Goal: Information Seeking & Learning: Learn about a topic

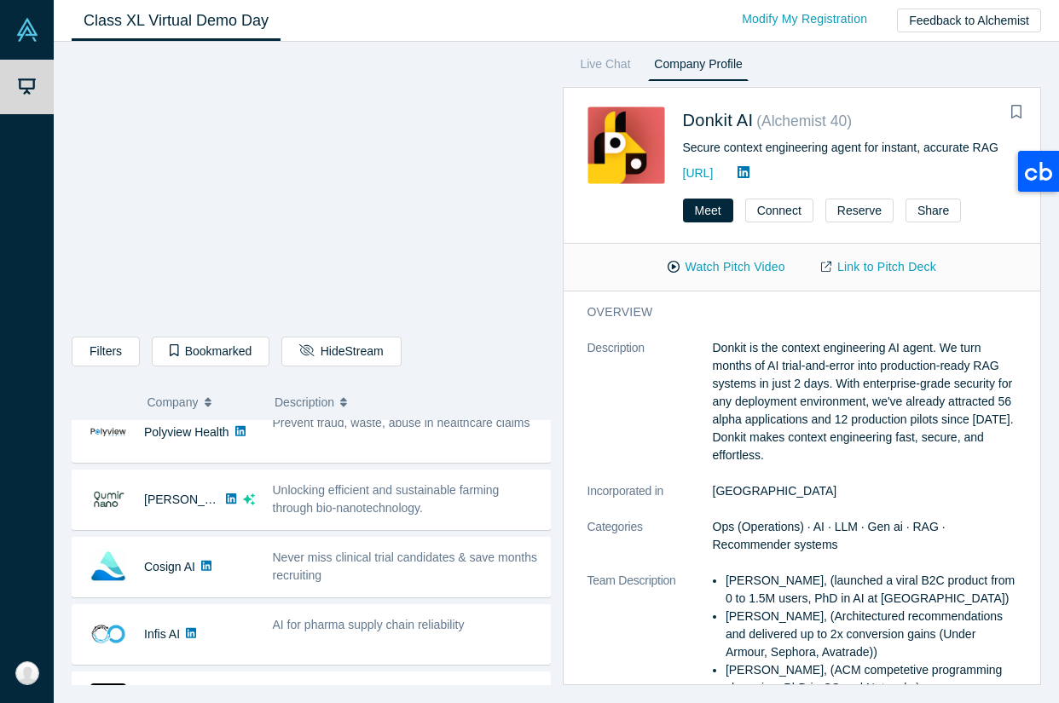
scroll to position [221, 0]
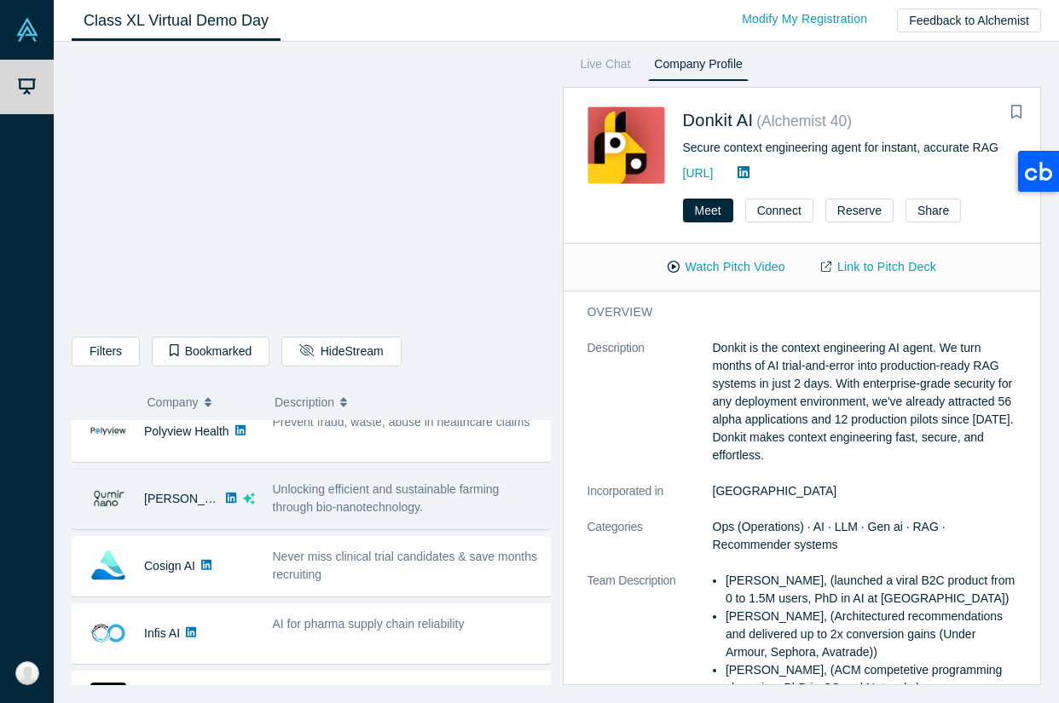
click at [226, 502] on icon at bounding box center [231, 498] width 10 height 10
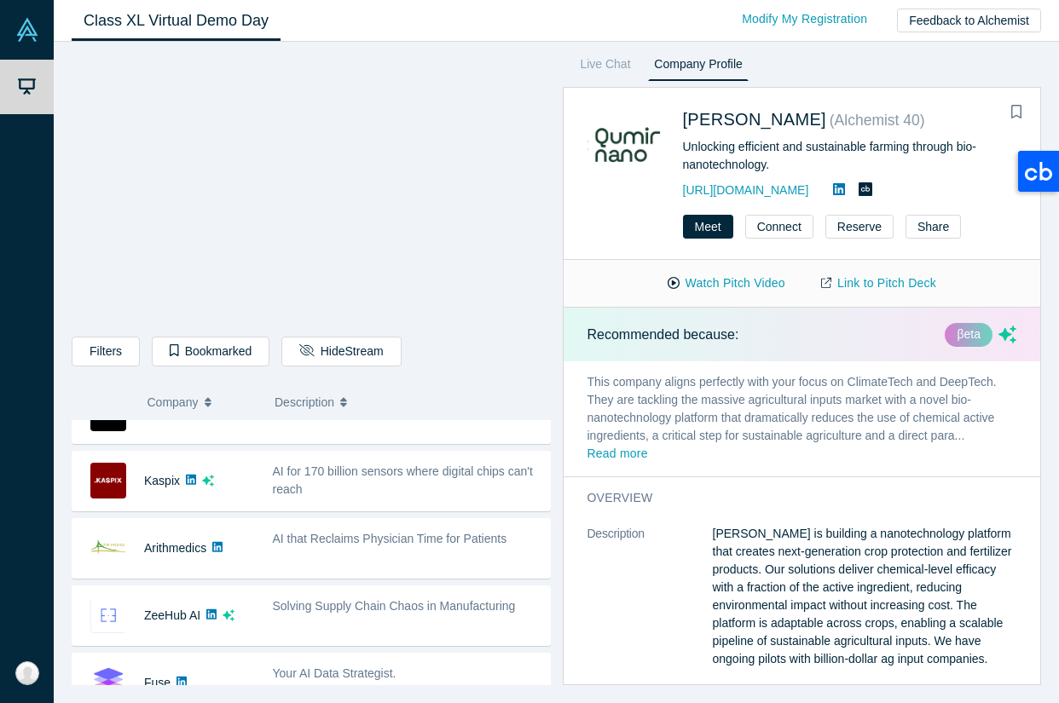
scroll to position [510, 0]
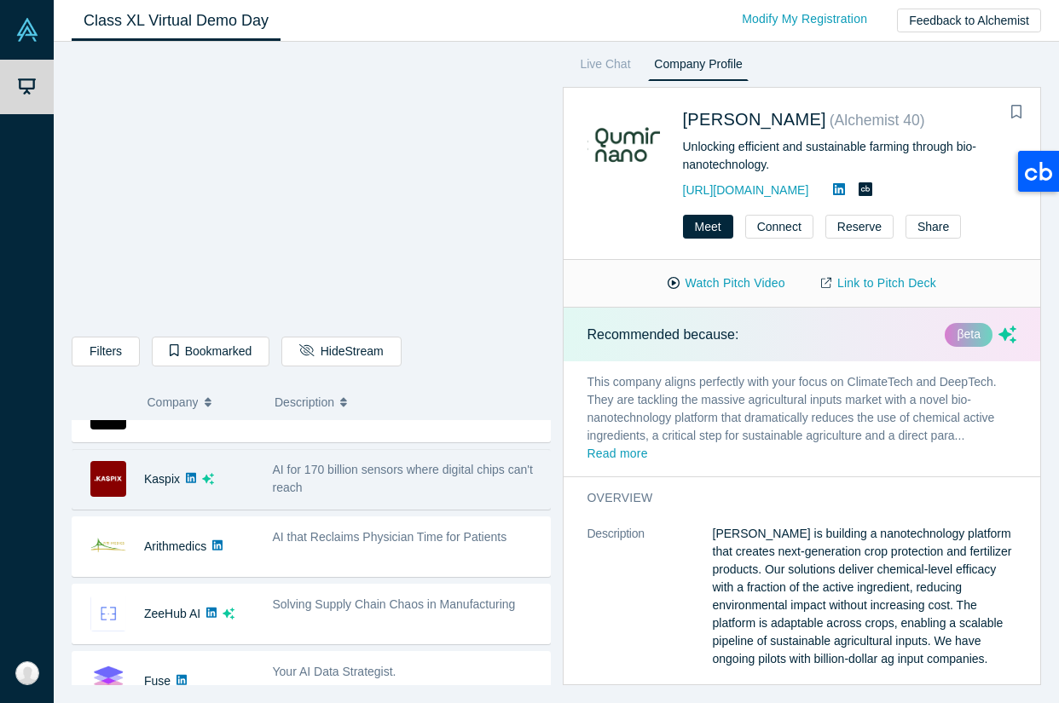
click at [326, 484] on div "AI for 170 billion sensors where digital chips can't reach" at bounding box center [407, 479] width 269 height 36
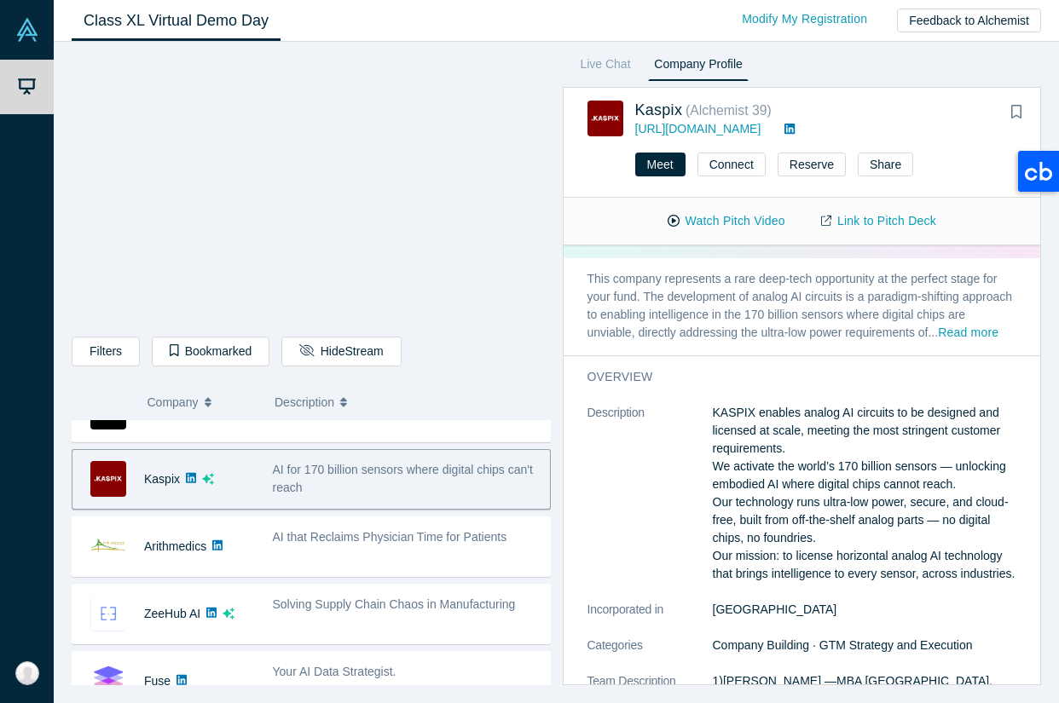
scroll to position [53, 0]
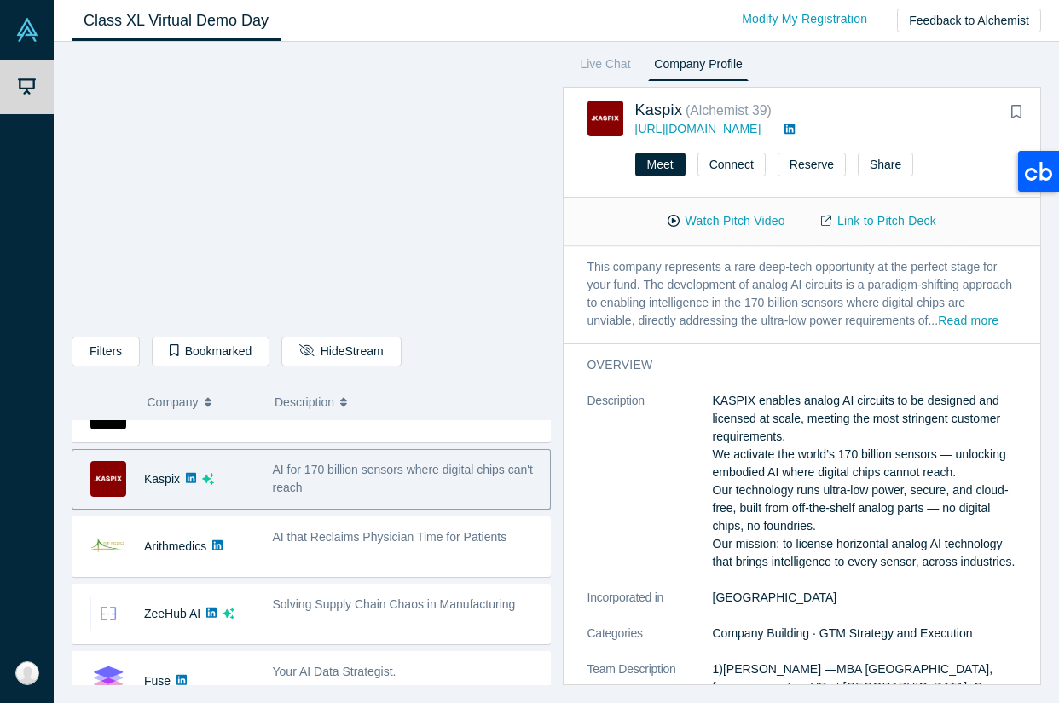
click at [784, 132] on icon at bounding box center [789, 129] width 10 height 12
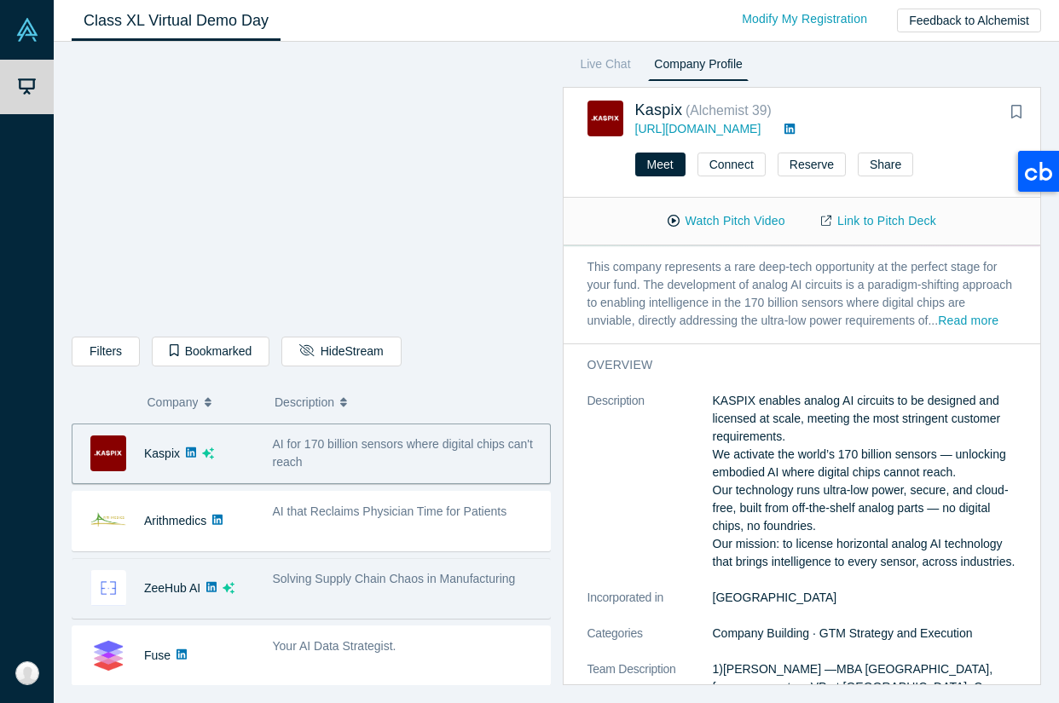
scroll to position [540, 0]
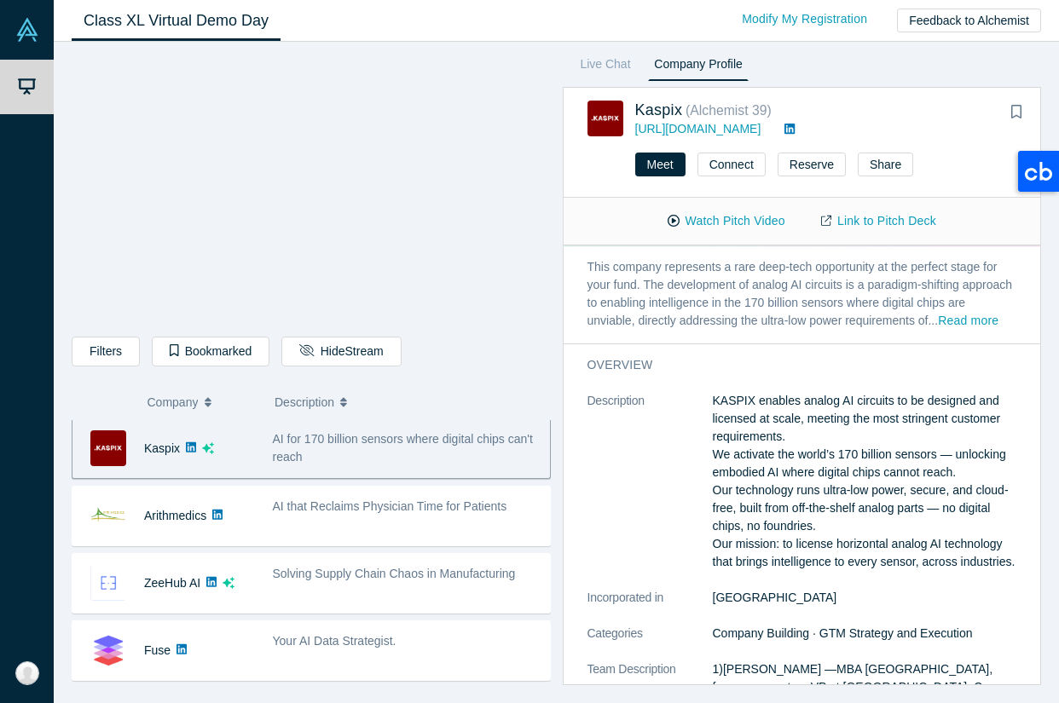
click at [332, 552] on div "Donkit AI No overlapping areas Secure context engineering agent for instant, ac…" at bounding box center [311, 685] width 479 height 1610
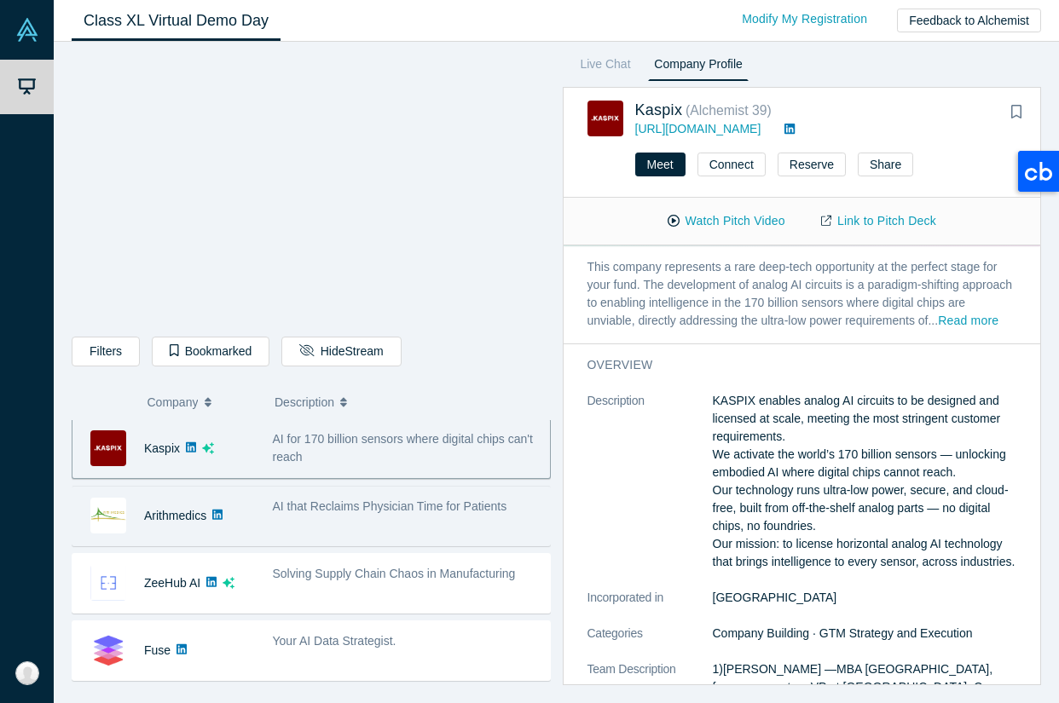
click at [328, 529] on div "AI that Reclaims Physician Time for Patients" at bounding box center [406, 516] width 286 height 54
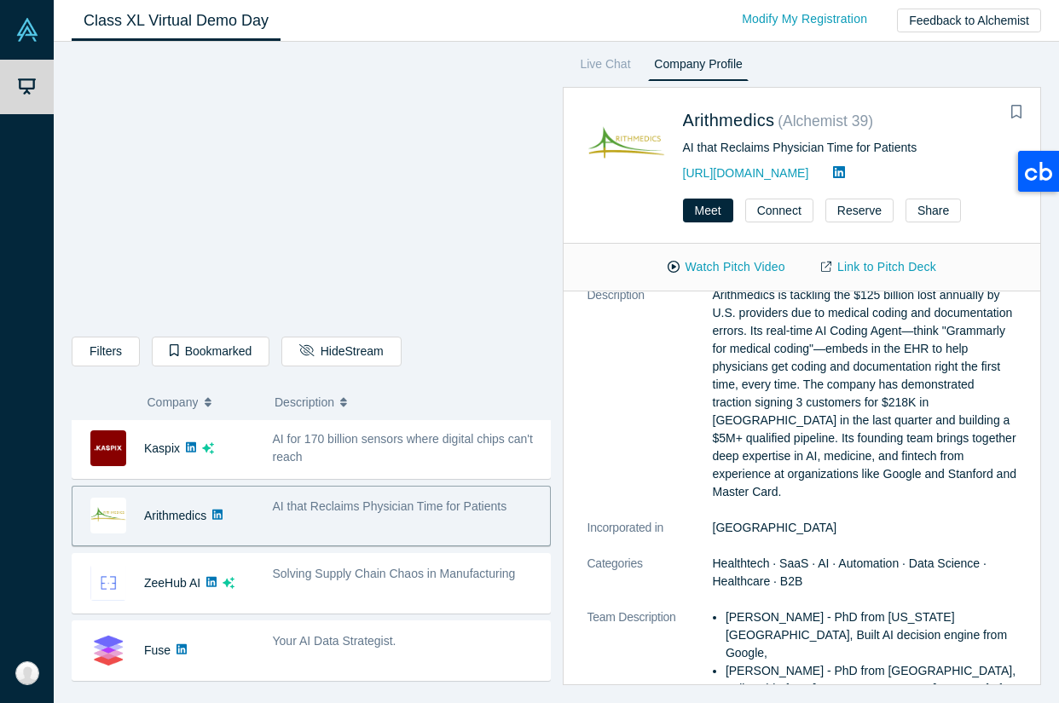
scroll to position [0, 0]
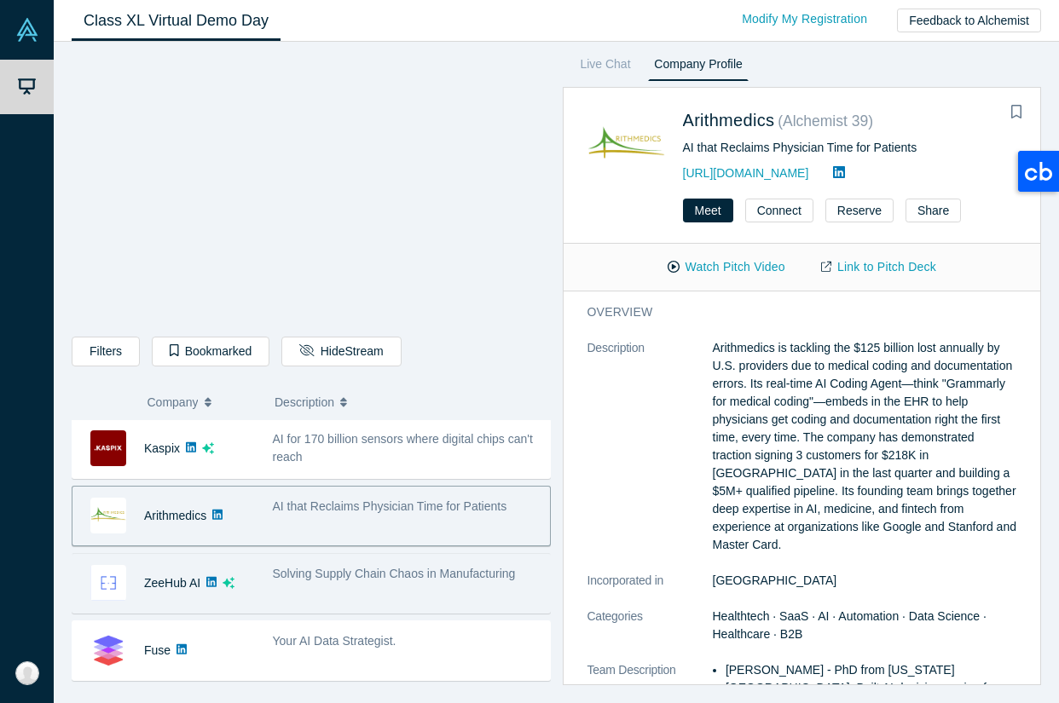
click at [328, 588] on div "Solving Supply Chain Chaos in Manufacturing" at bounding box center [406, 584] width 286 height 54
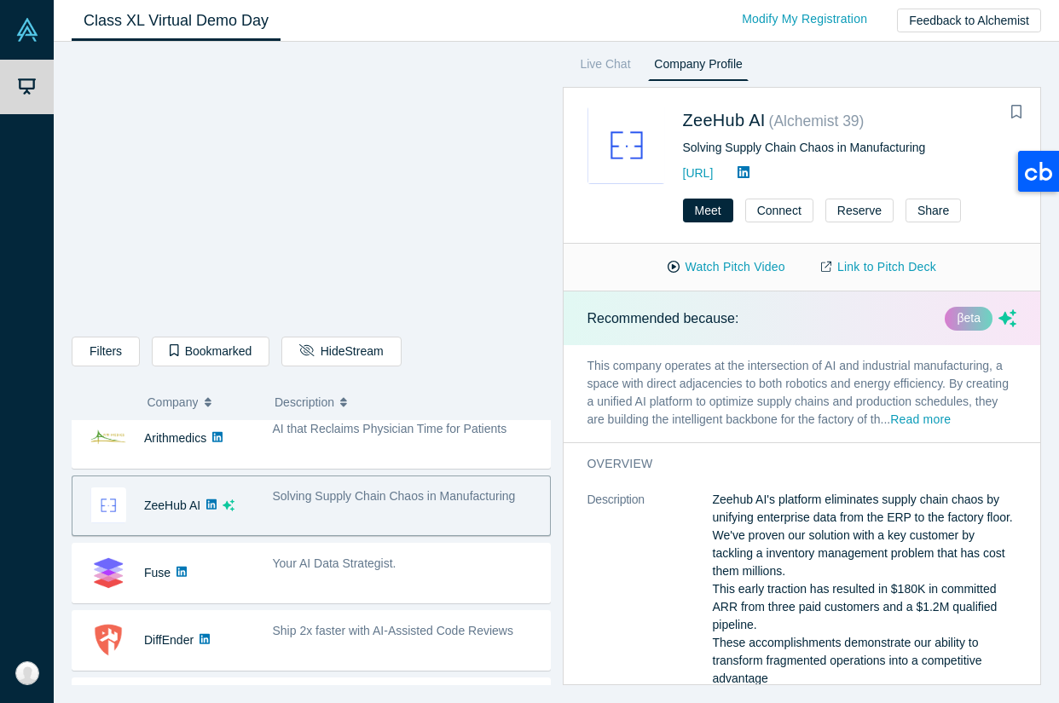
scroll to position [673, 0]
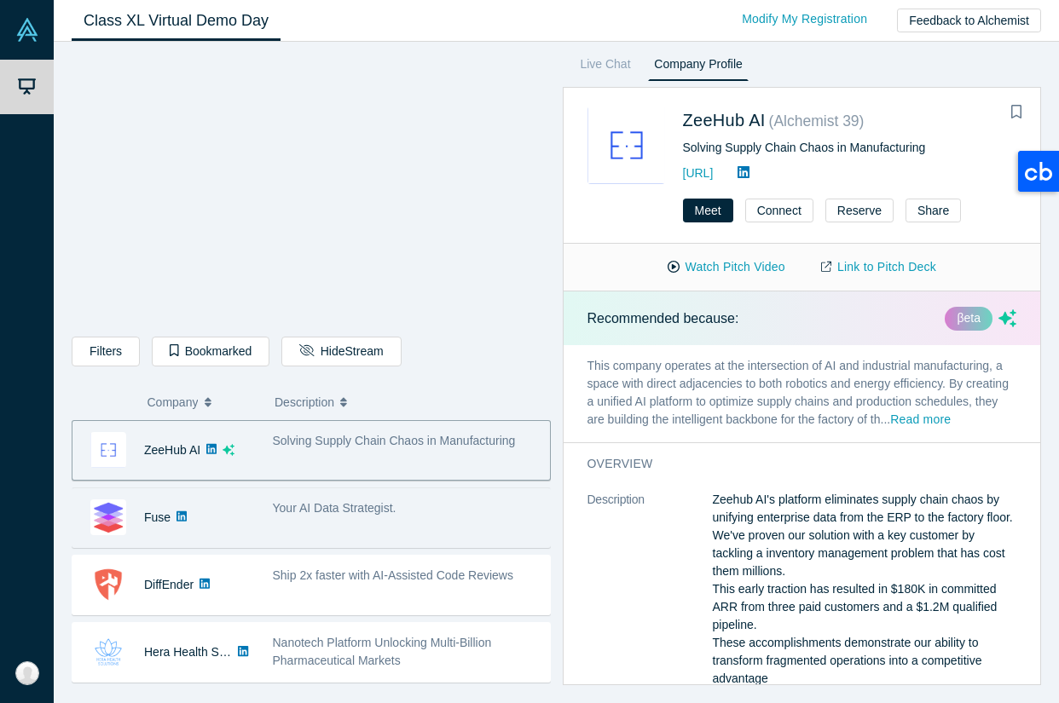
click at [327, 535] on div "Your AI Data Strategist." at bounding box center [406, 518] width 286 height 54
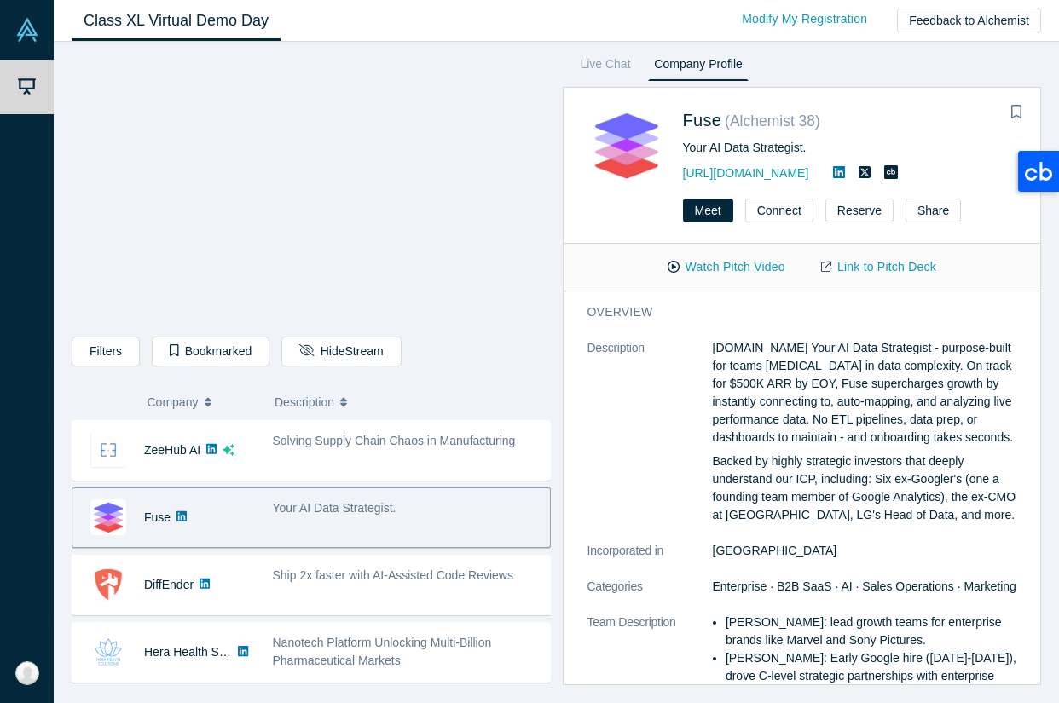
click at [327, 619] on div "Donkit AI No overlapping areas Secure context engineering agent for instant, ac…" at bounding box center [311, 552] width 479 height 1610
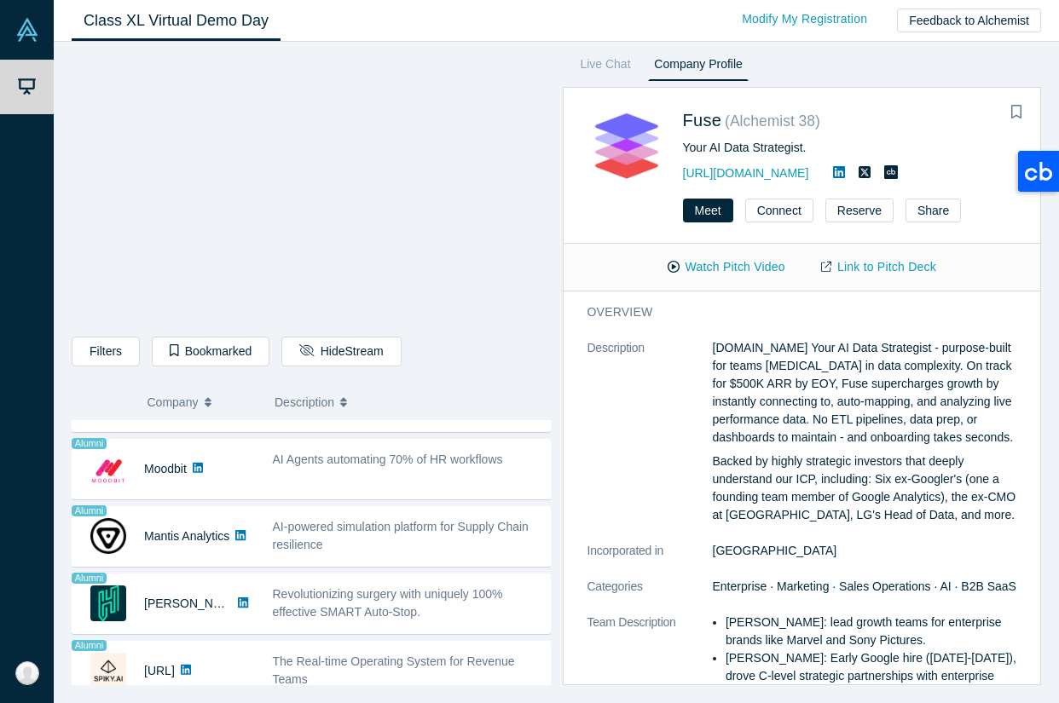
scroll to position [1350, 0]
